Goal: Use online tool/utility: Use online tool/utility

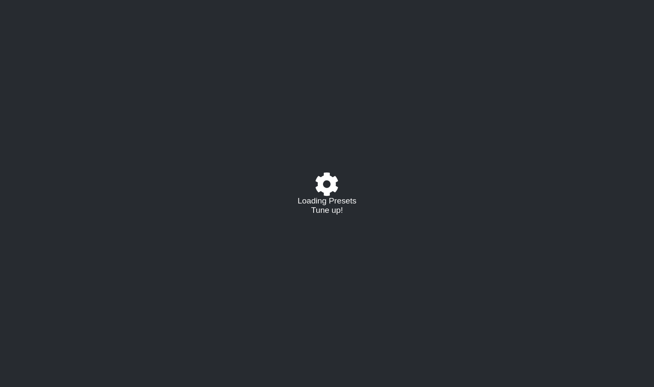
select select "/02995785082"
select select "C"
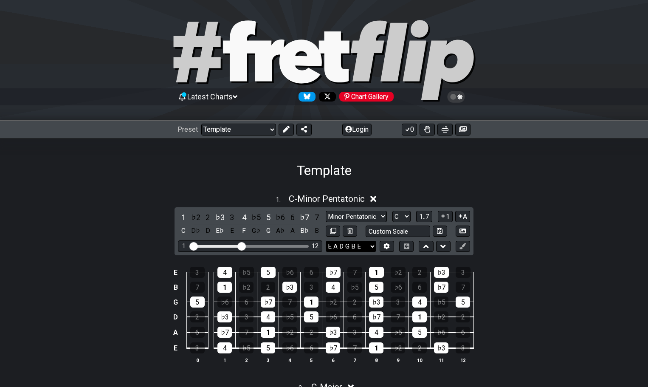
click at [374, 244] on select "E A D G B E E A D G B E E A D G B E B E A D F♯ B A D G C E A D A D G B E E♭ A♭ …" at bounding box center [351, 246] width 51 height 11
click at [565, 250] on div "1 . C - Minor Pentatonic 1 ♭2 2 ♭3 3 4 ♭5 5 ♭6 6 ♭7 7 C D♭ D E♭ E F G♭ G A♭ A B…" at bounding box center [324, 281] width 648 height 187
click at [181, 227] on div "C" at bounding box center [183, 230] width 11 height 11
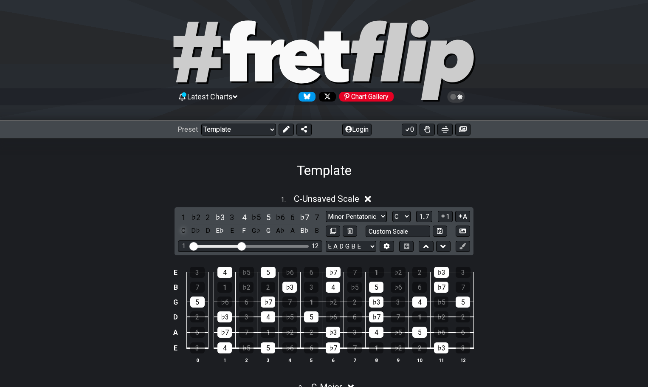
click at [181, 227] on div "C" at bounding box center [183, 230] width 11 height 11
click at [405, 214] on select "A♭ A A♯ B♭ B C C♯ D♭ D D♯ E♭ E F F♯ G♭ G G♯" at bounding box center [401, 216] width 18 height 11
click at [392, 211] on select "A♭ A A♯ B♭ B C C♯ D♭ D D♯ E♭ E F F♯ G♭ G G♯" at bounding box center [401, 216] width 18 height 11
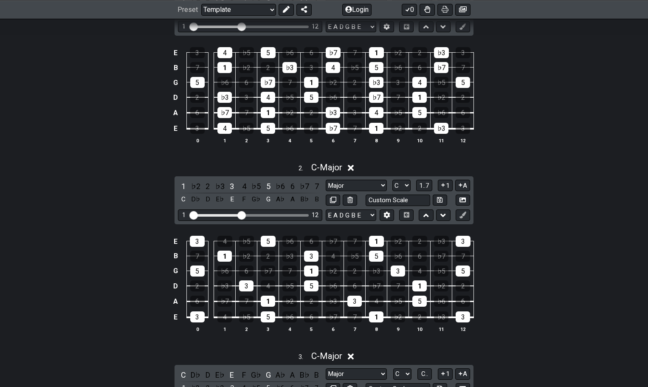
scroll to position [297, 0]
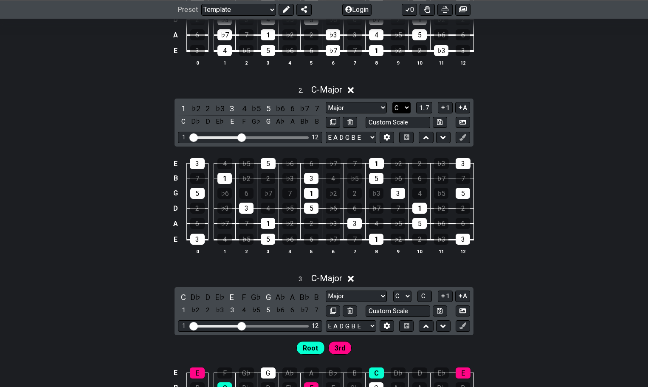
click at [405, 105] on select "A♭ A A♯ B♭ B C C♯ D♭ D D♯ E♭ E F F♯ G♭ G G♯" at bounding box center [401, 107] width 18 height 11
click at [392, 102] on select "A♭ A A♯ B♭ B C C♯ D♭ D D♯ E♭ E F F♯ G♭ G G♯" at bounding box center [401, 107] width 18 height 11
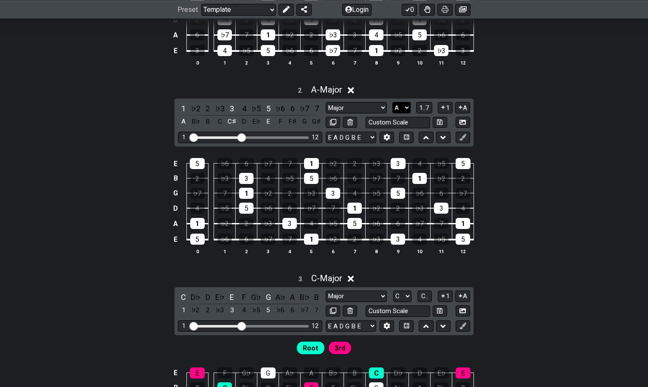
click at [405, 103] on select "A♭ A A♯ B♭ B C C♯ D♭ D D♯ E♭ E F F♯ G♭ G G♯" at bounding box center [401, 107] width 18 height 11
select select "C"
click at [392, 102] on select "A♭ A A♯ B♭ B C C♯ D♭ D D♯ E♭ E F F♯ G♭ G G♯" at bounding box center [401, 107] width 18 height 11
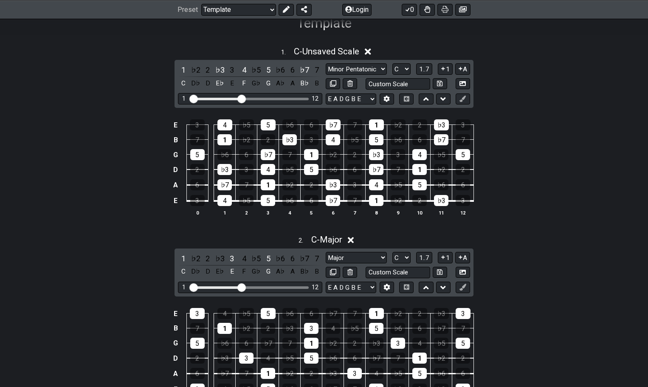
scroll to position [0, 0]
